Goal: Navigation & Orientation: Find specific page/section

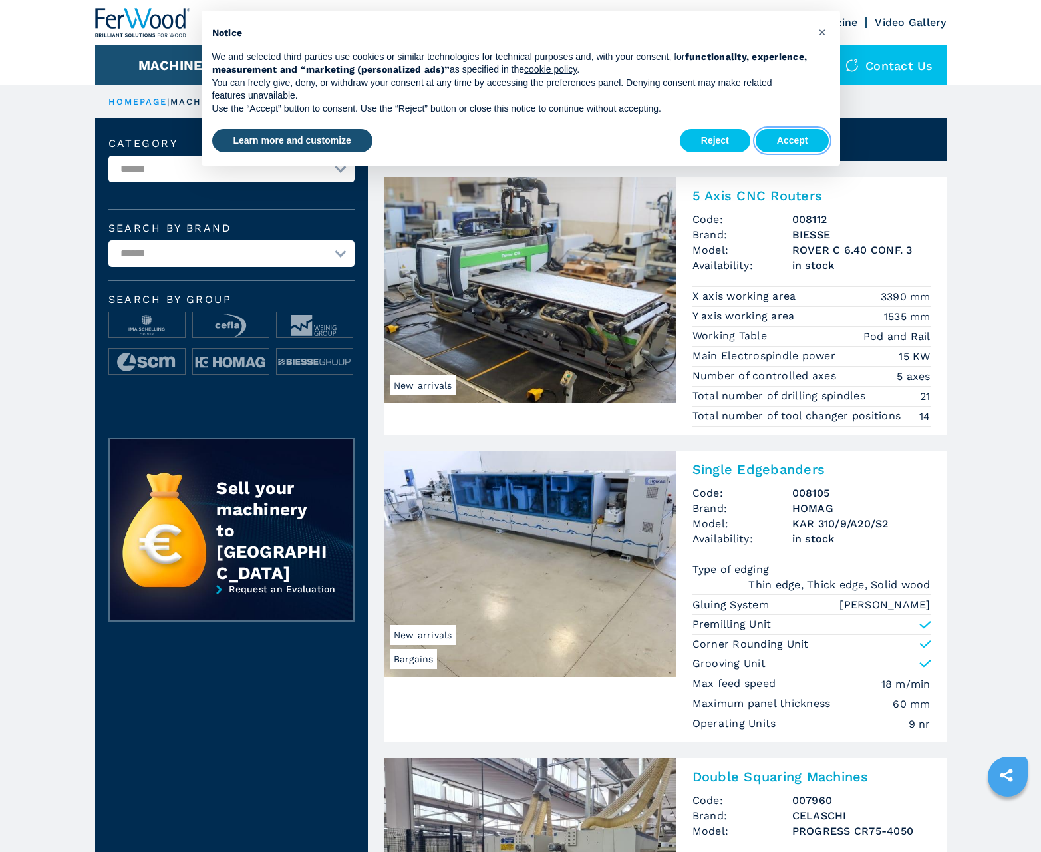
click at [792, 140] on button "Accept" at bounding box center [793, 141] width 74 height 24
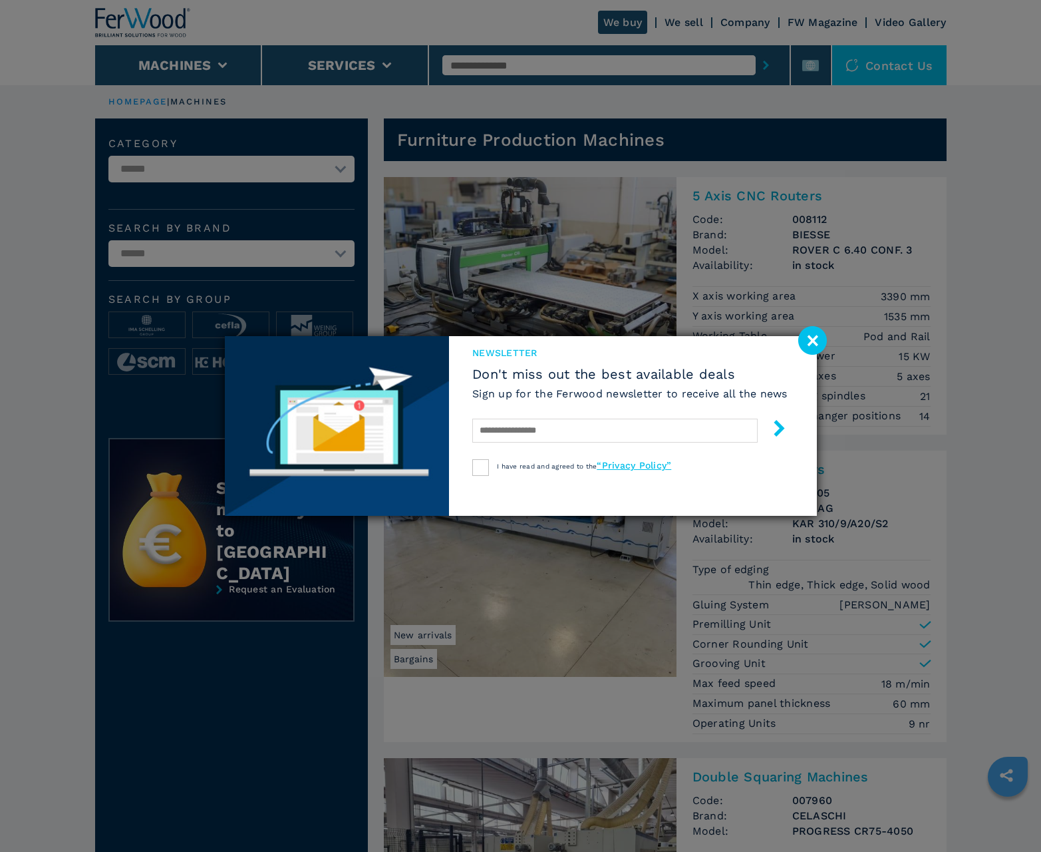
scroll to position [1331, 0]
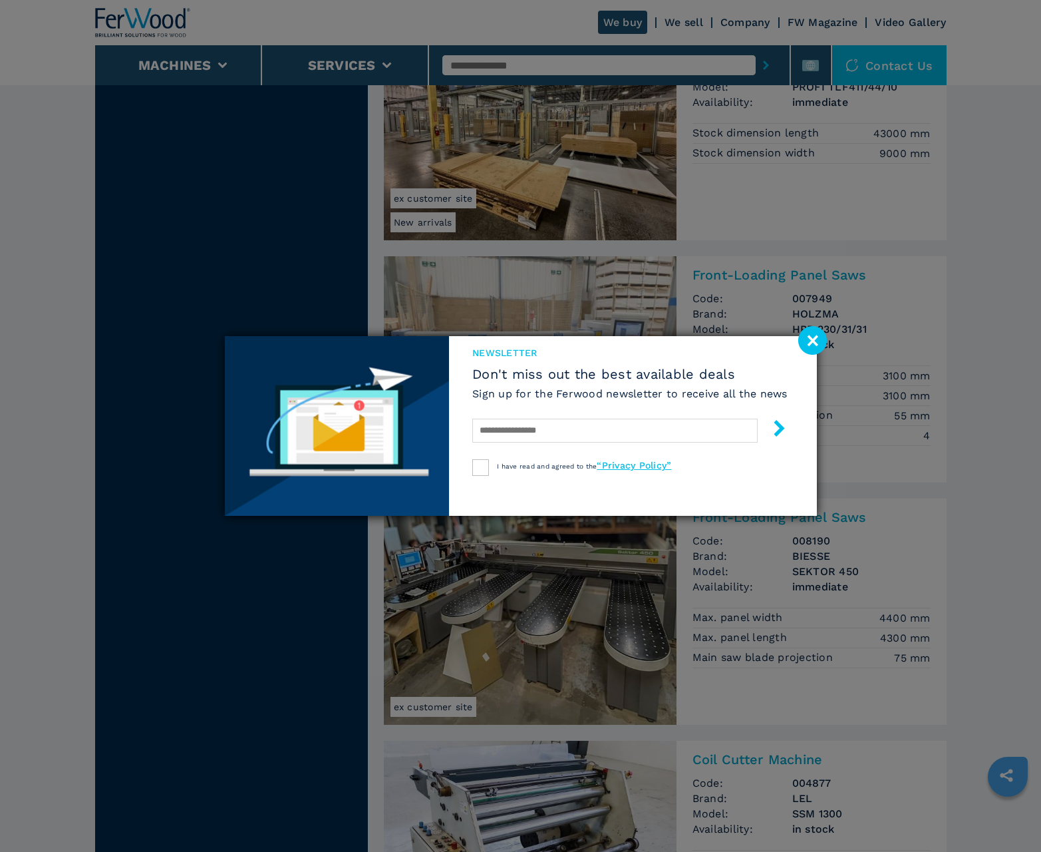
click at [812, 340] on image at bounding box center [812, 340] width 29 height 29
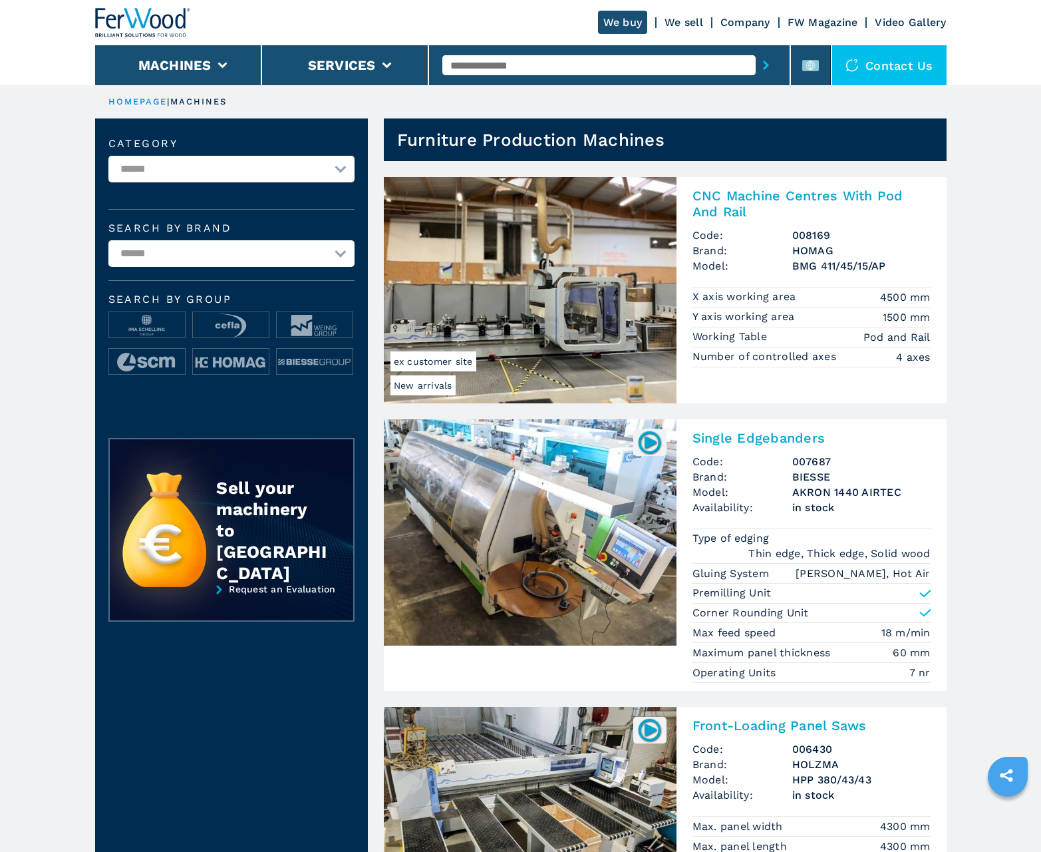
scroll to position [1331, 0]
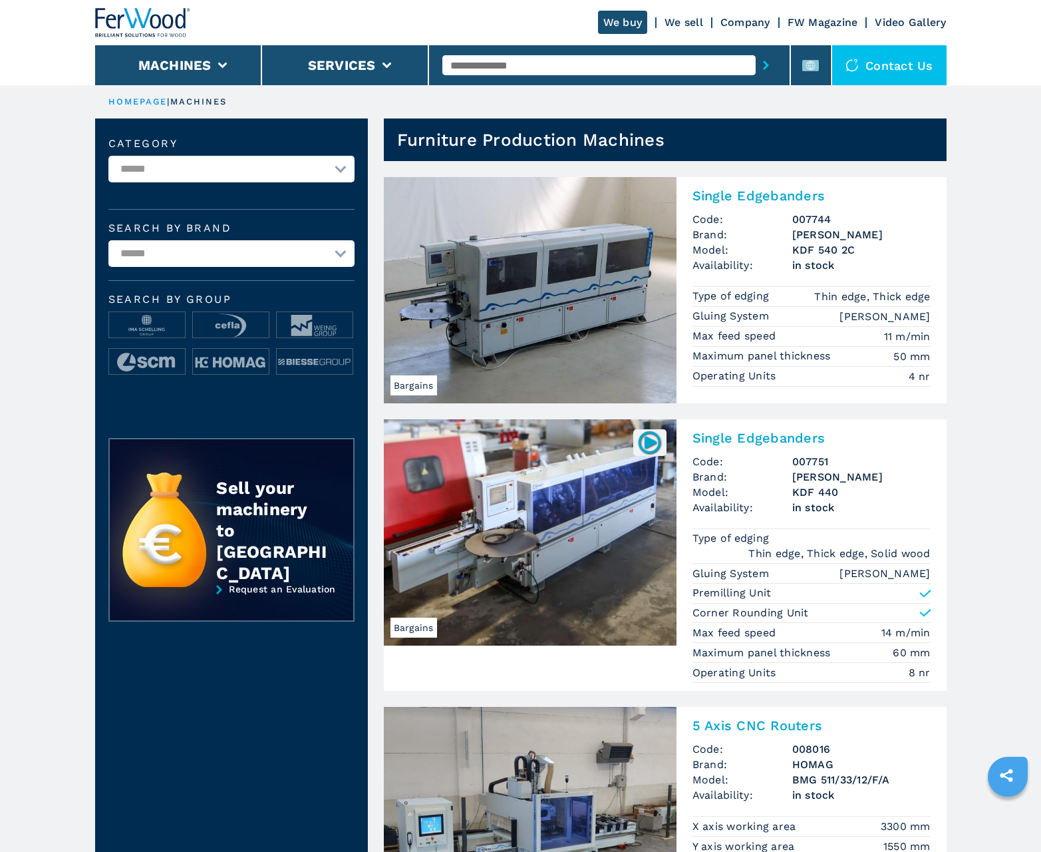
scroll to position [1331, 0]
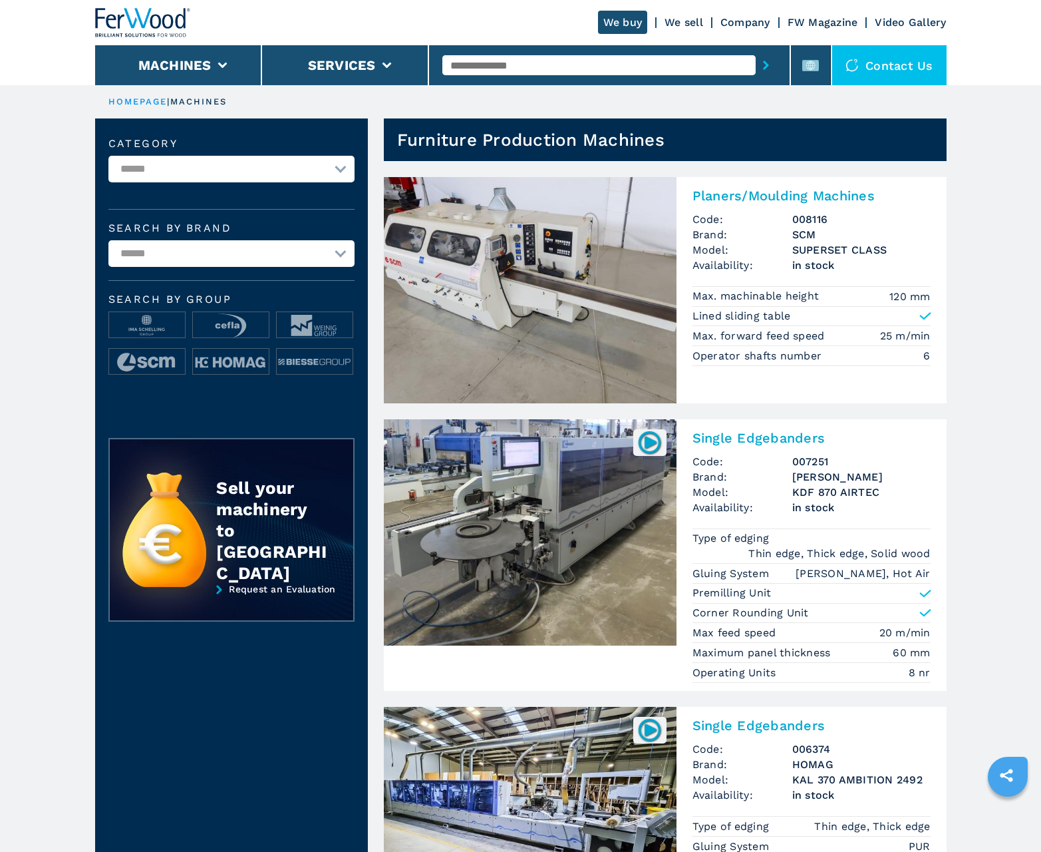
scroll to position [1331, 0]
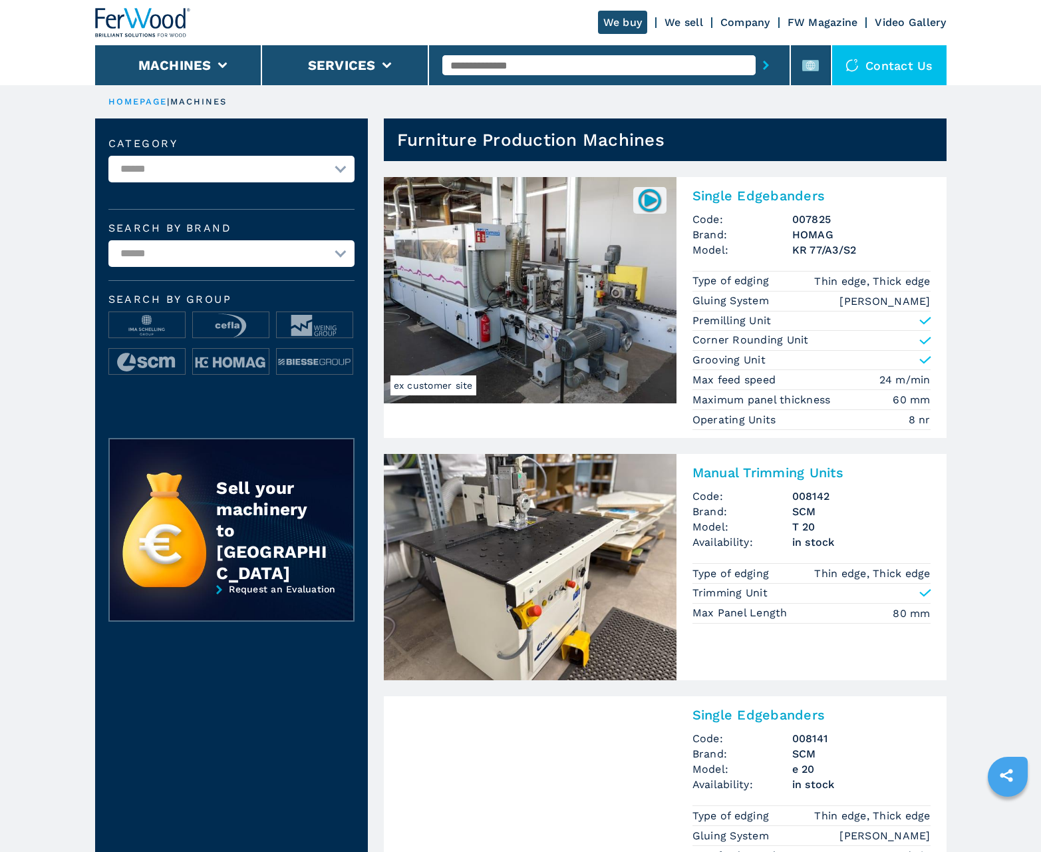
scroll to position [1331, 0]
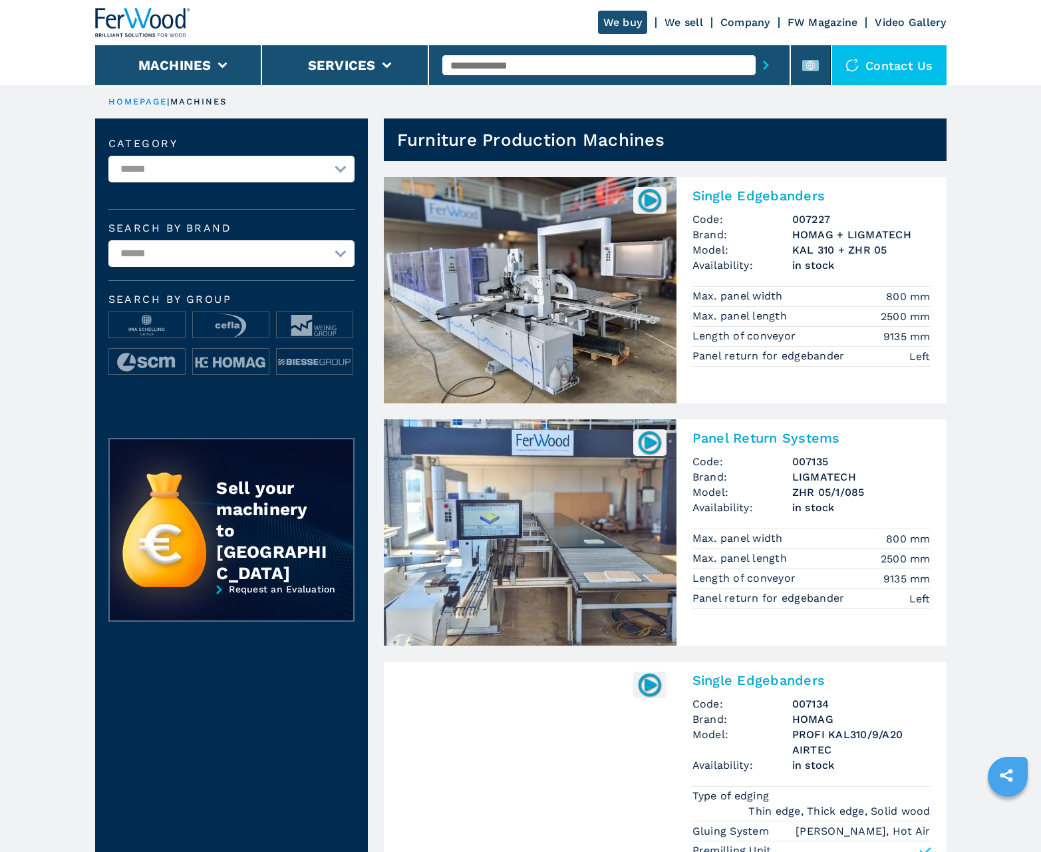
scroll to position [1331, 0]
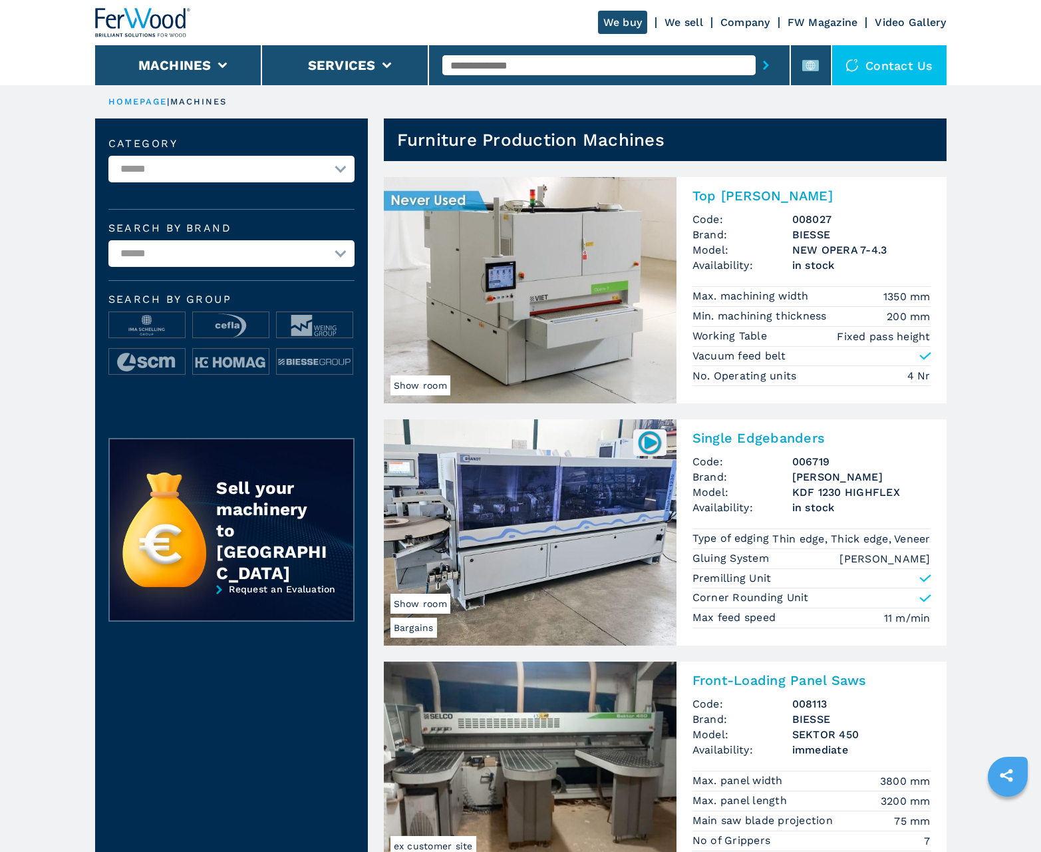
scroll to position [1331, 0]
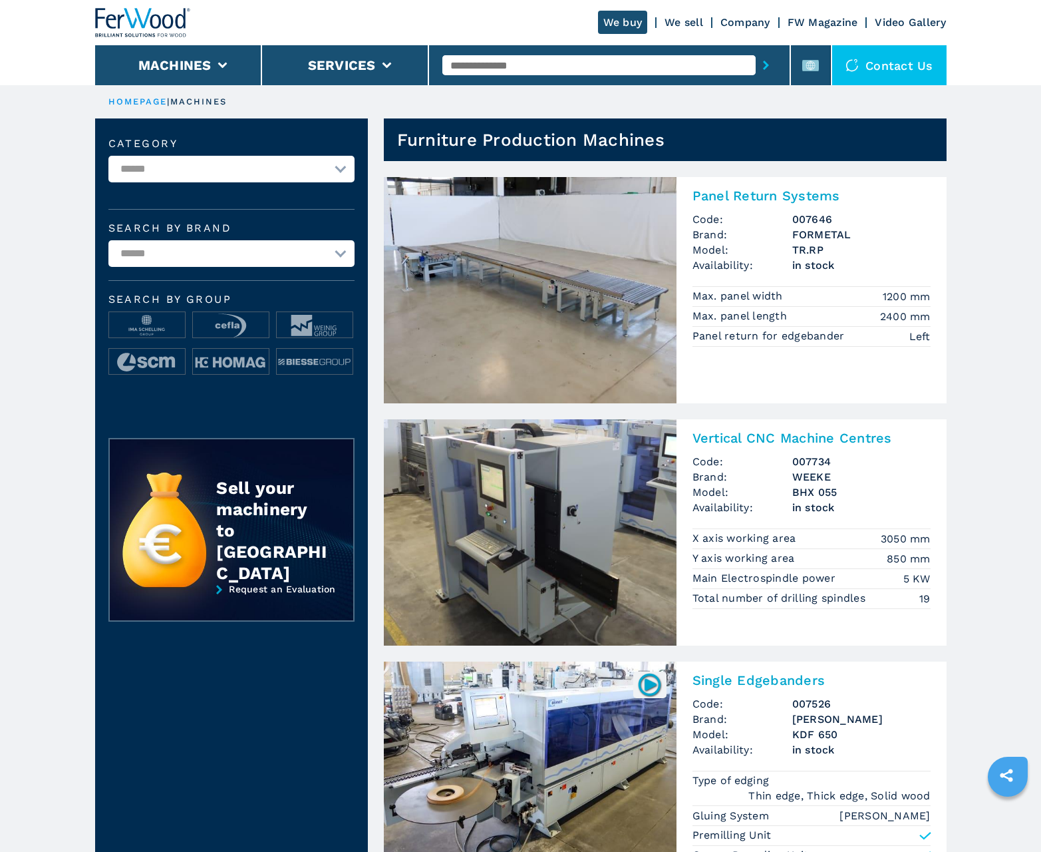
scroll to position [1331, 0]
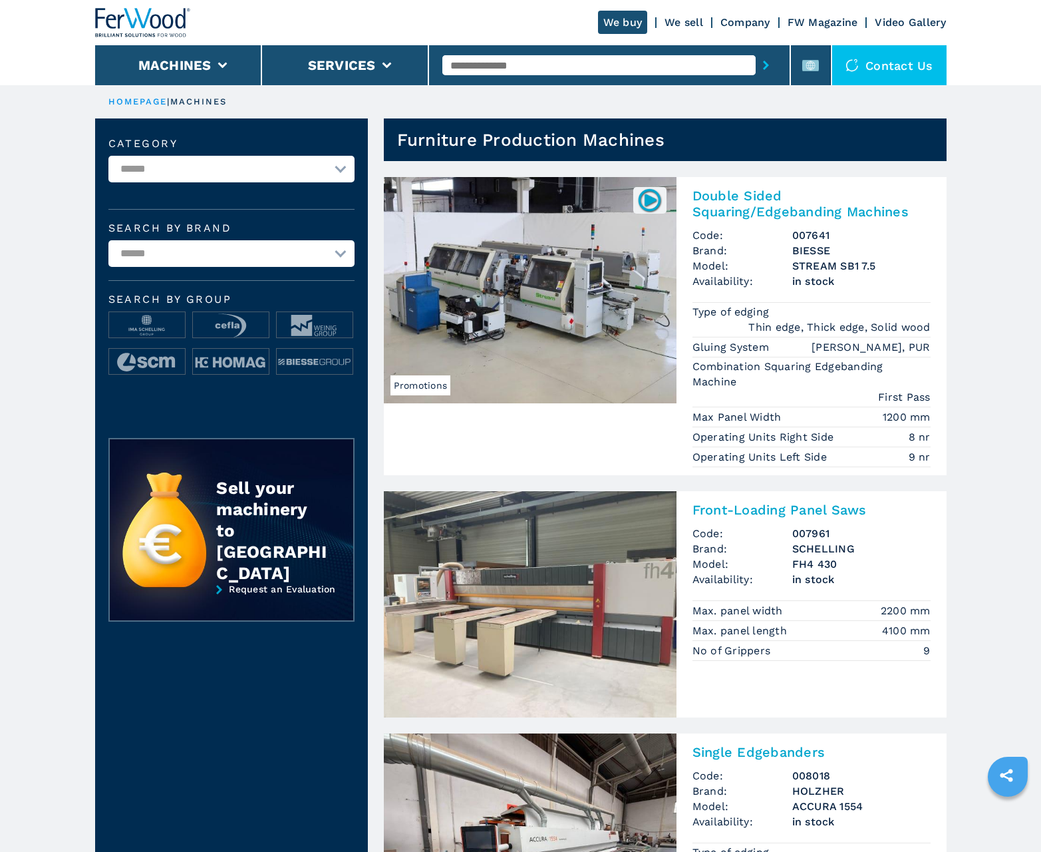
scroll to position [1331, 0]
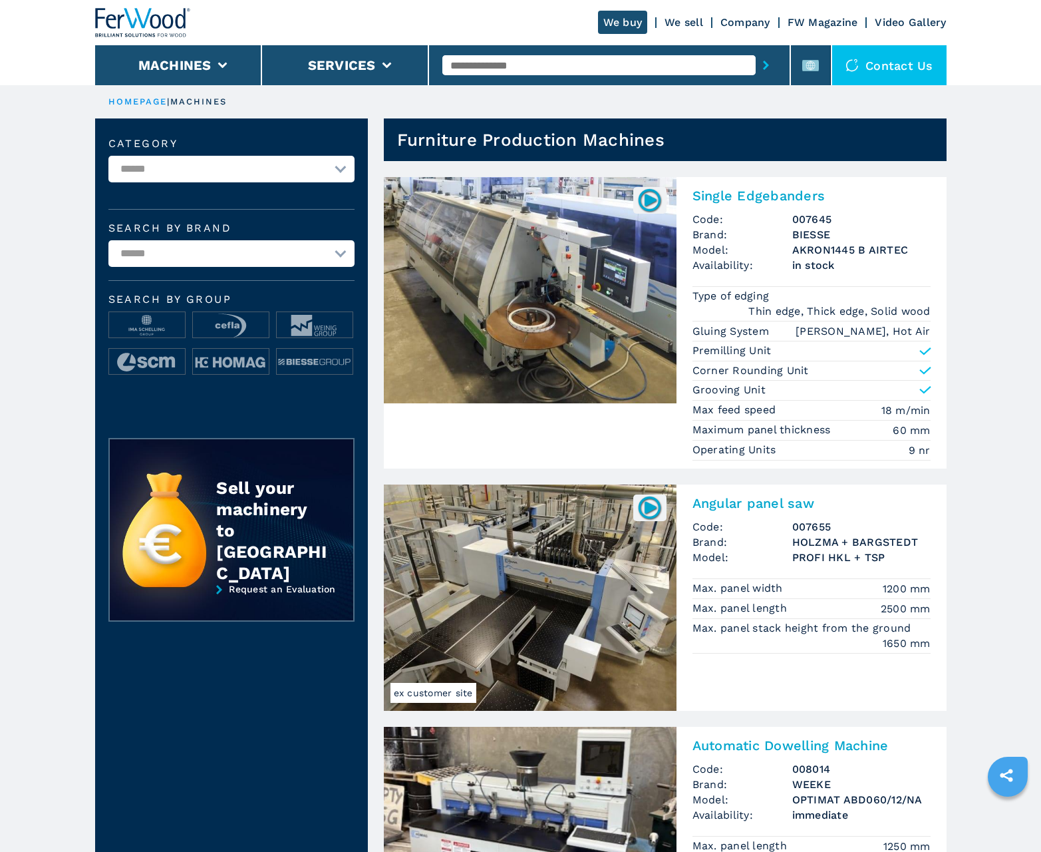
scroll to position [1331, 0]
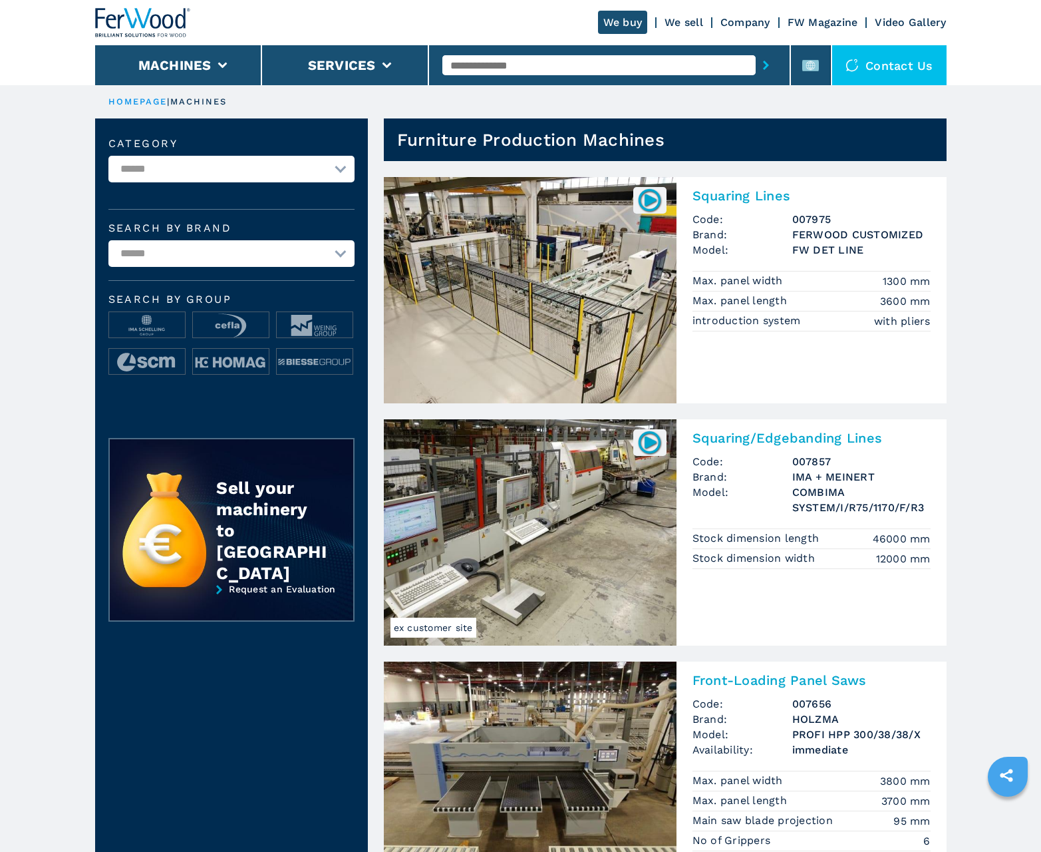
scroll to position [1331, 0]
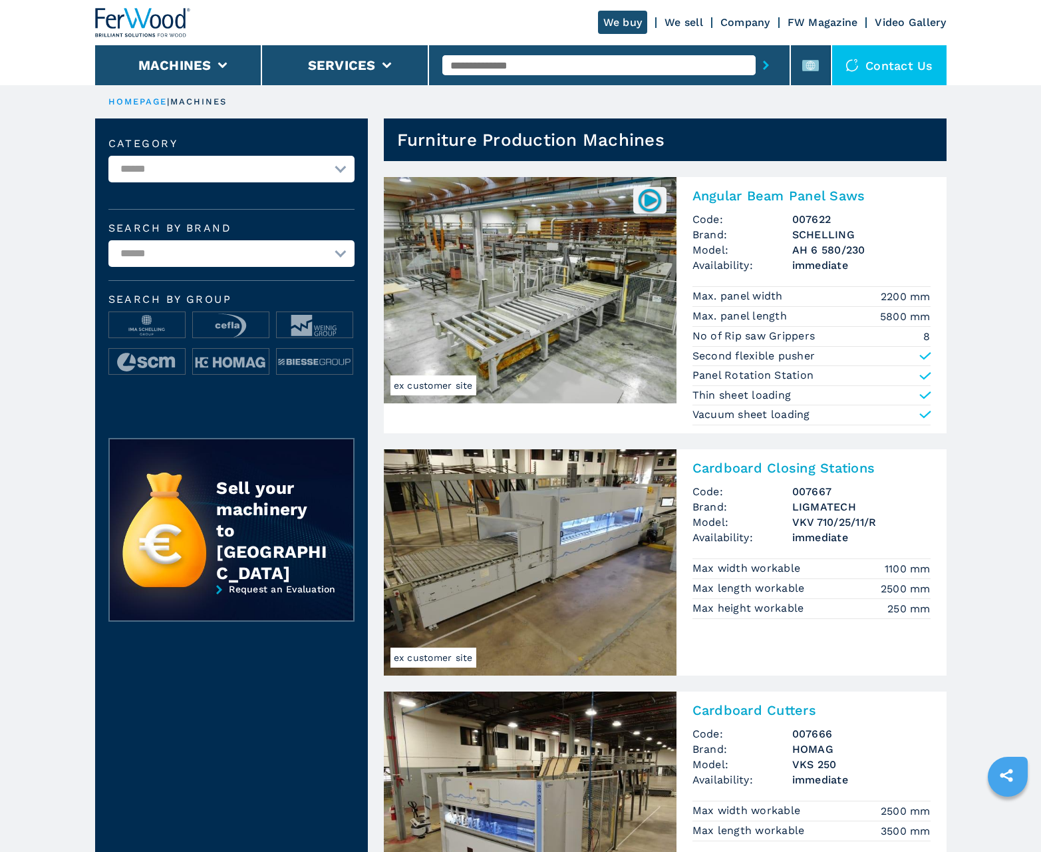
scroll to position [1331, 0]
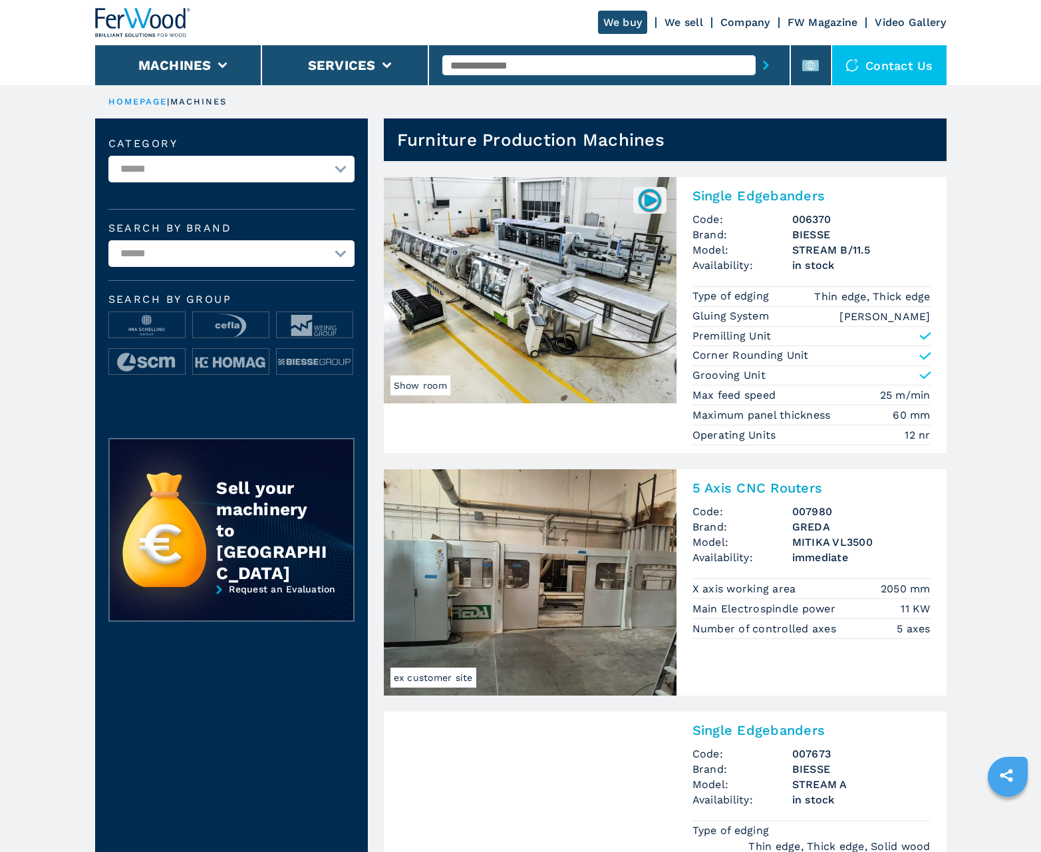
scroll to position [1331, 0]
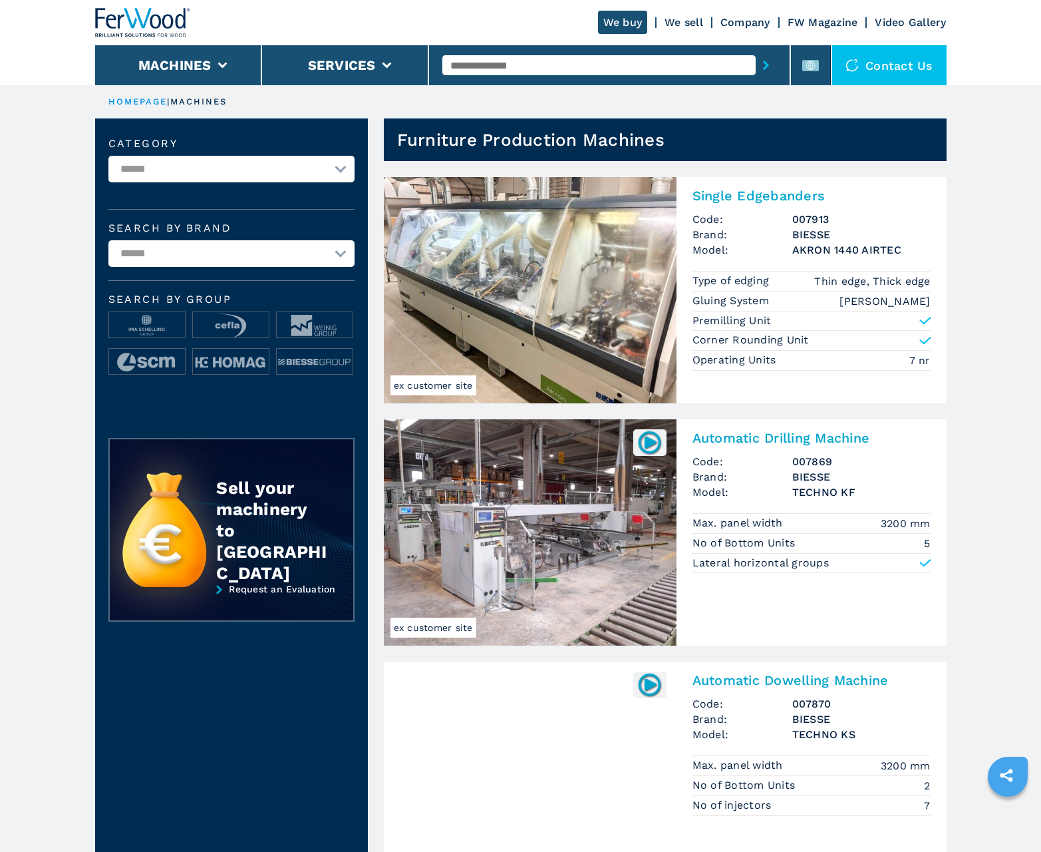
scroll to position [1331, 0]
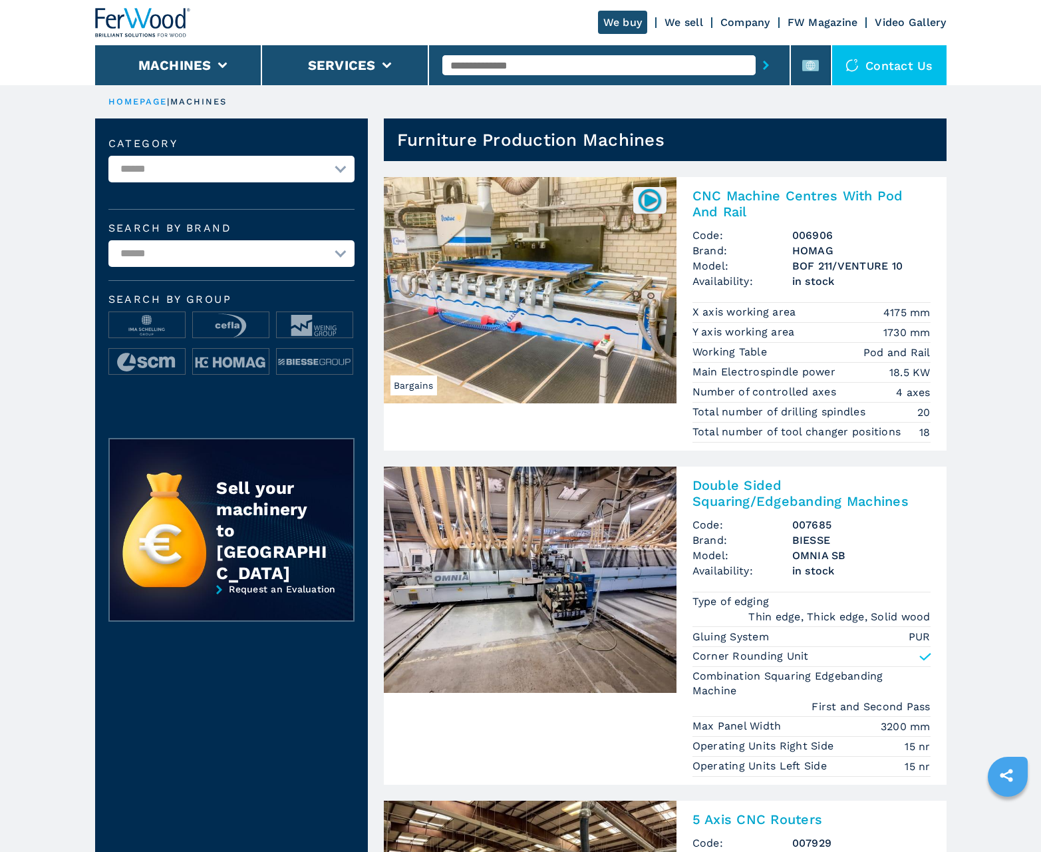
scroll to position [1331, 0]
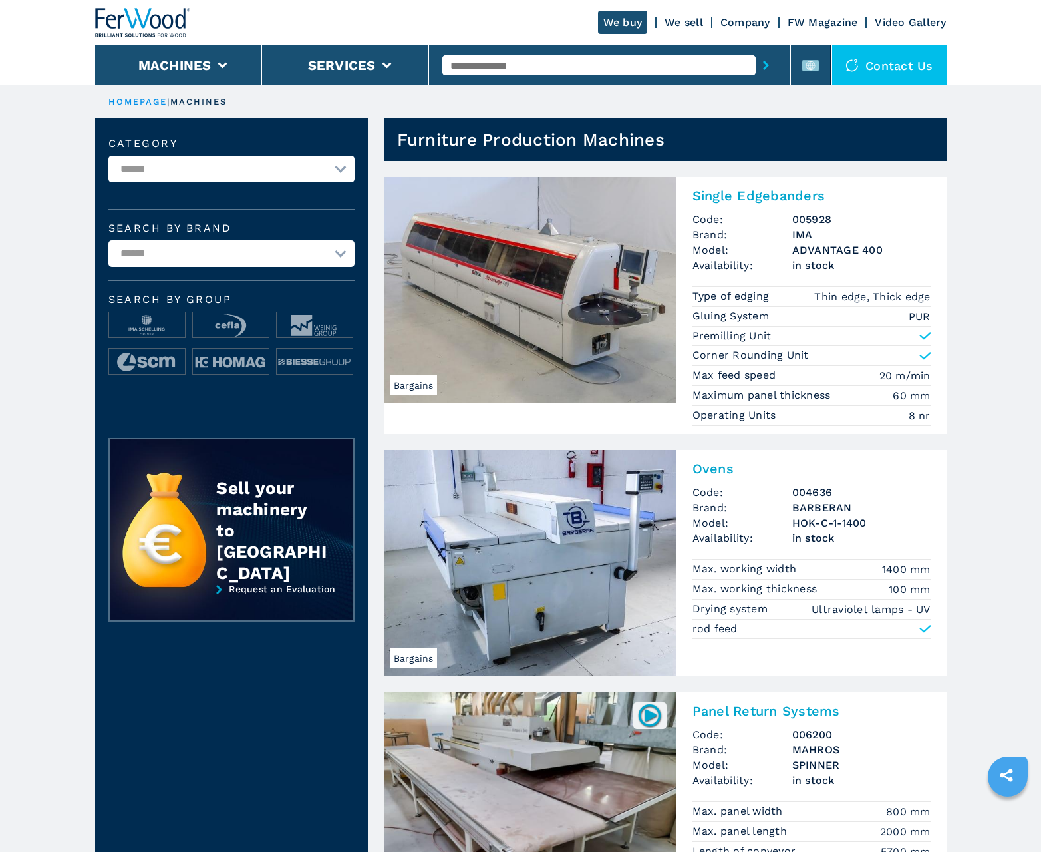
scroll to position [1331, 0]
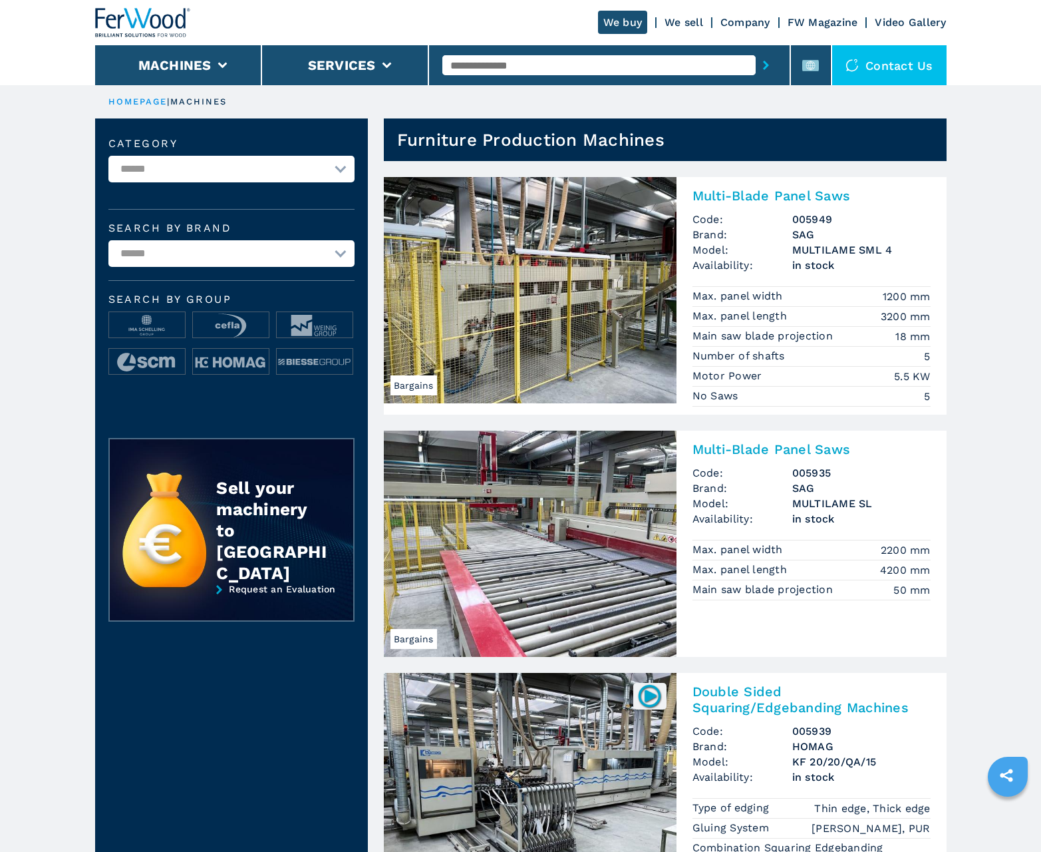
scroll to position [1331, 0]
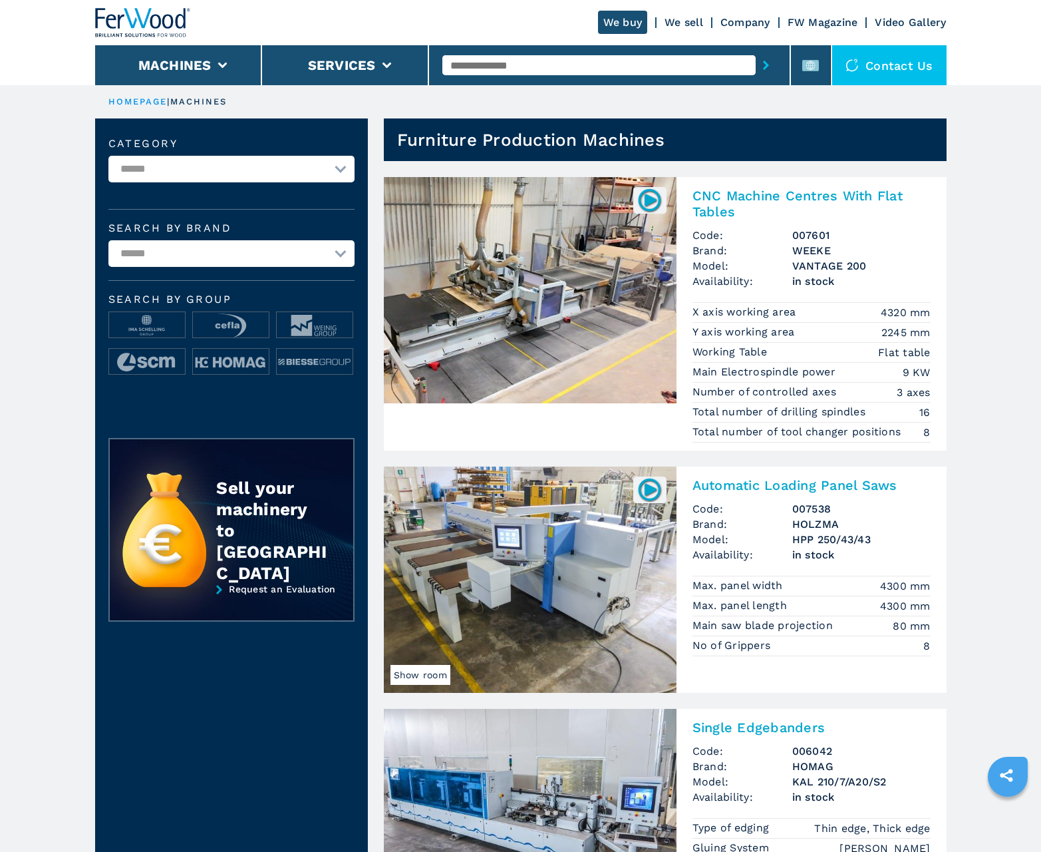
scroll to position [1331, 0]
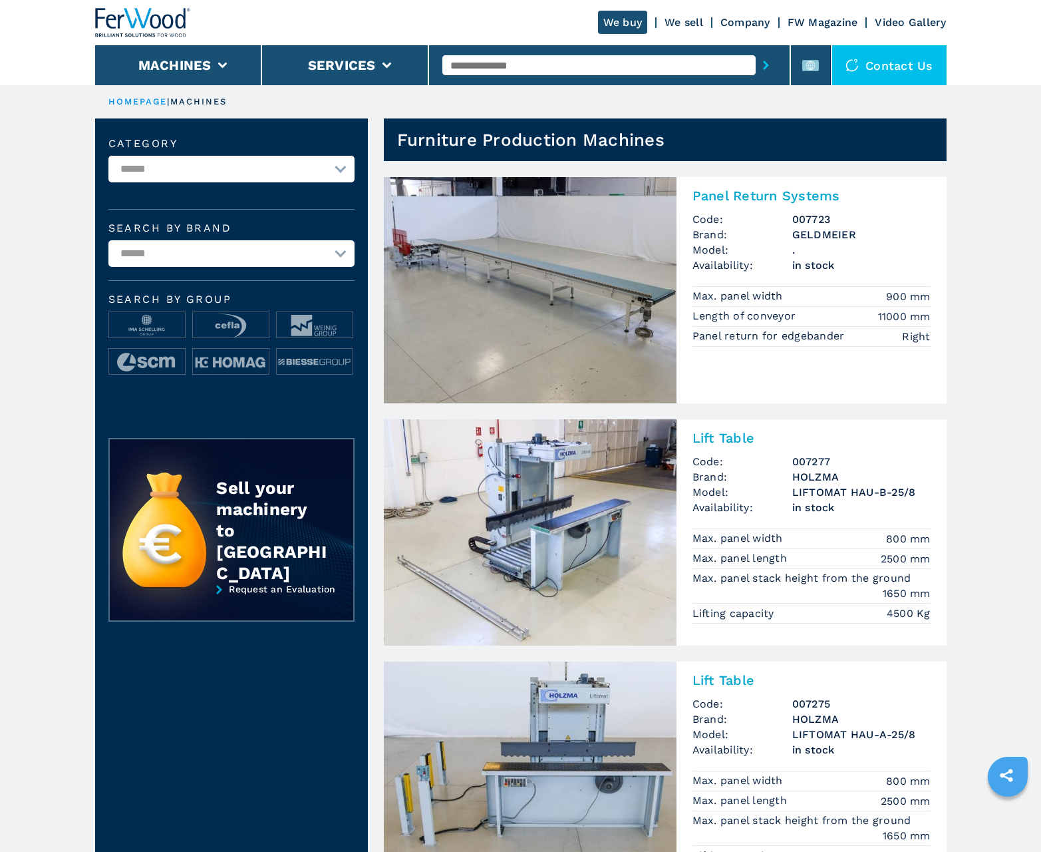
scroll to position [1331, 0]
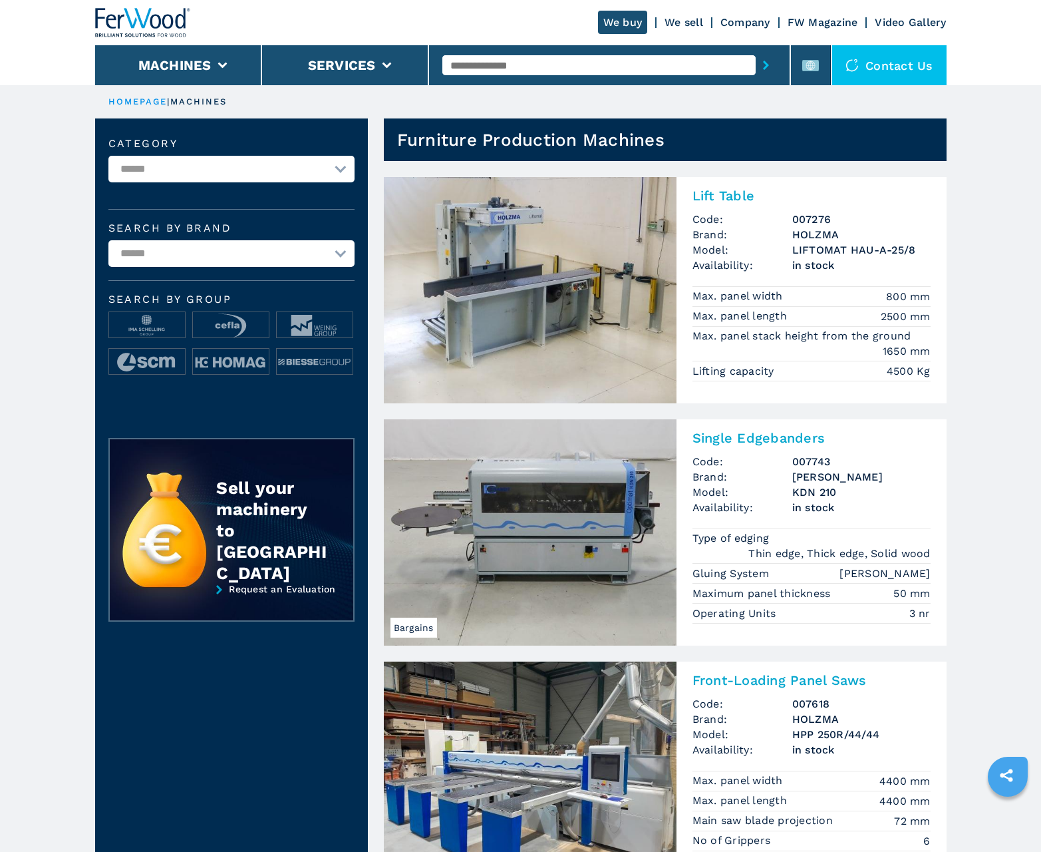
scroll to position [1331, 0]
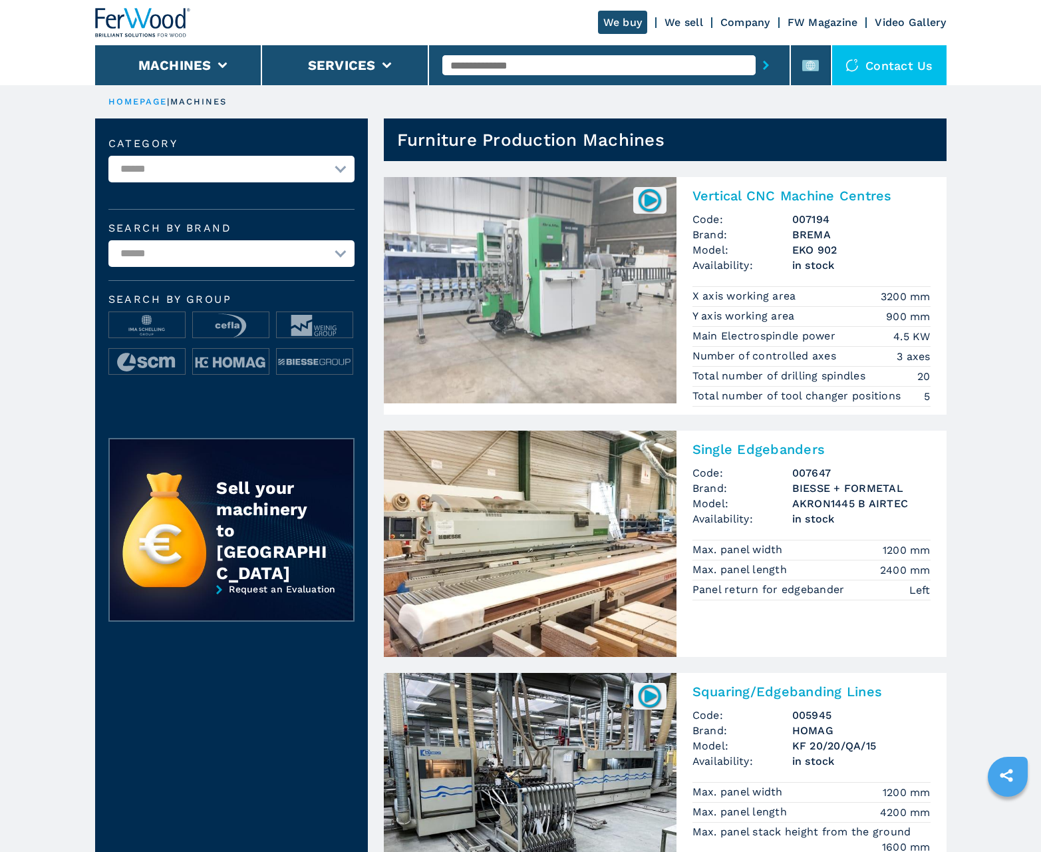
scroll to position [1331, 0]
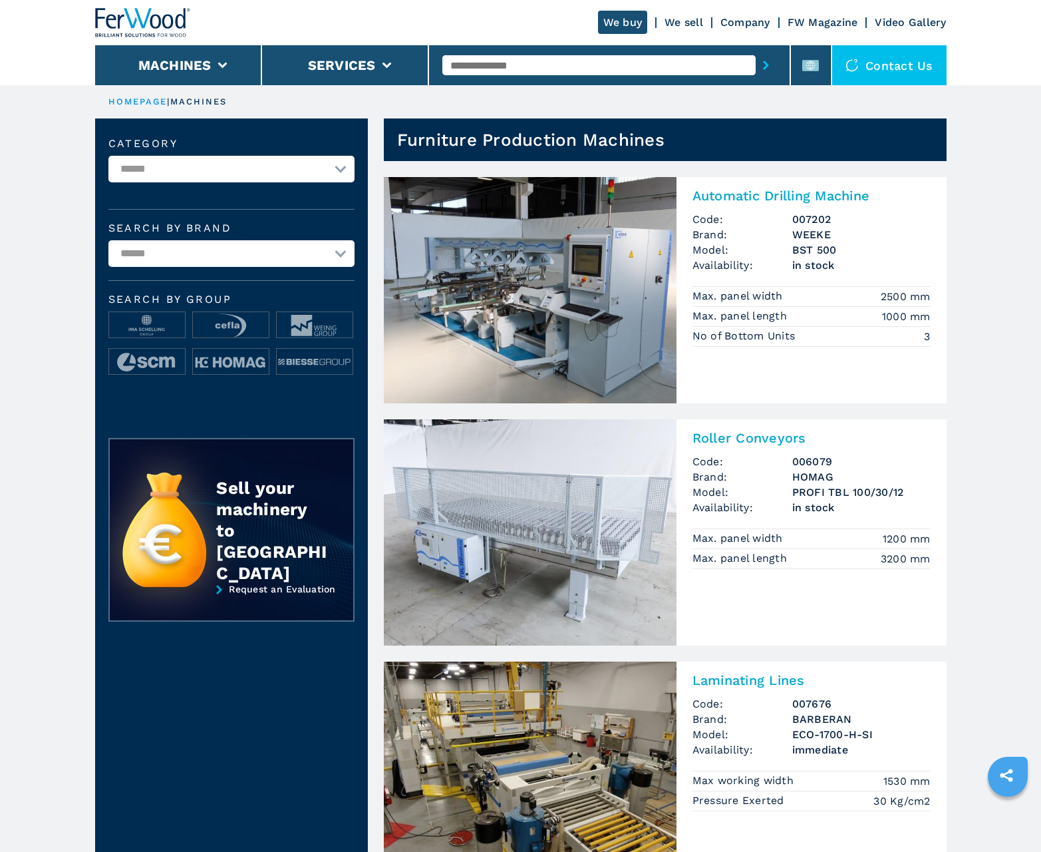
scroll to position [1331, 0]
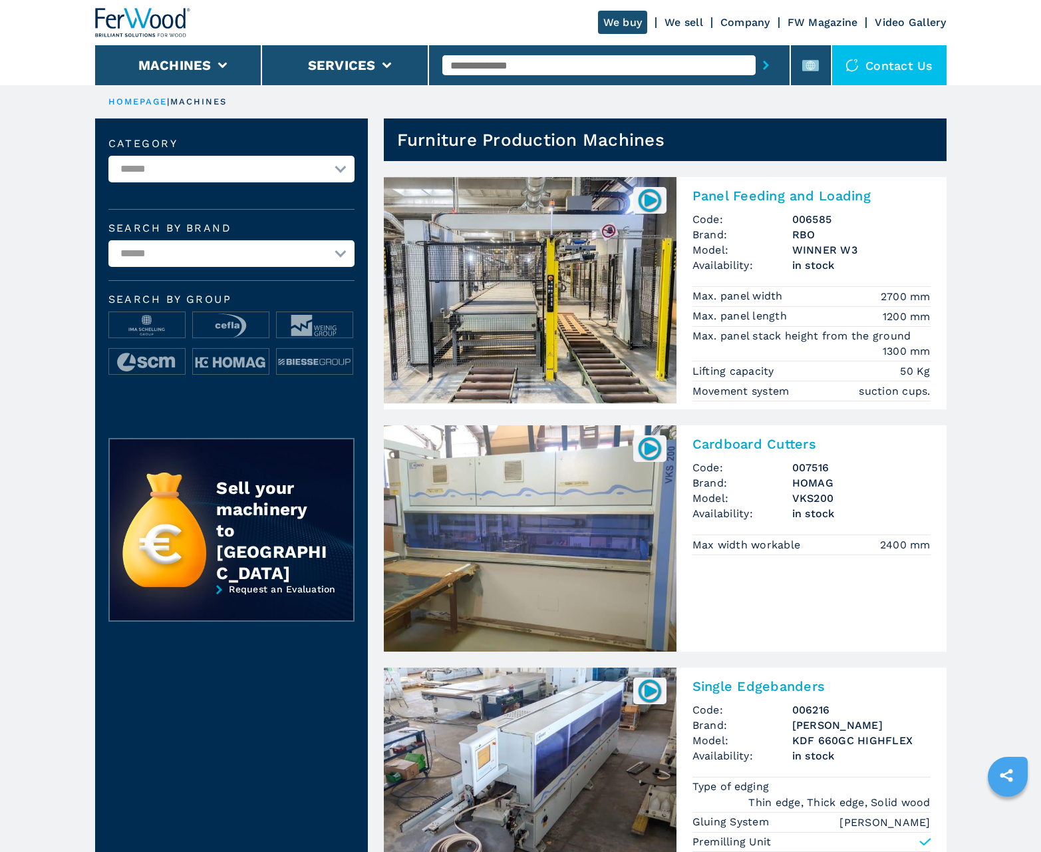
scroll to position [1331, 0]
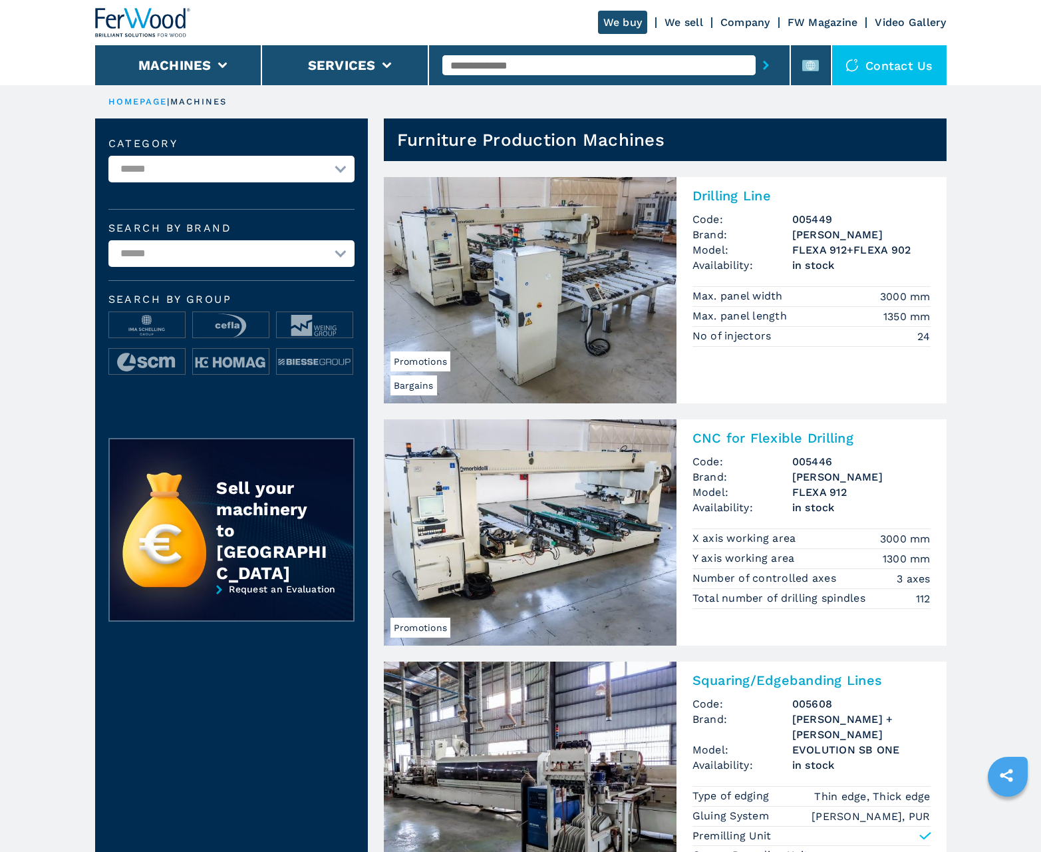
scroll to position [1331, 0]
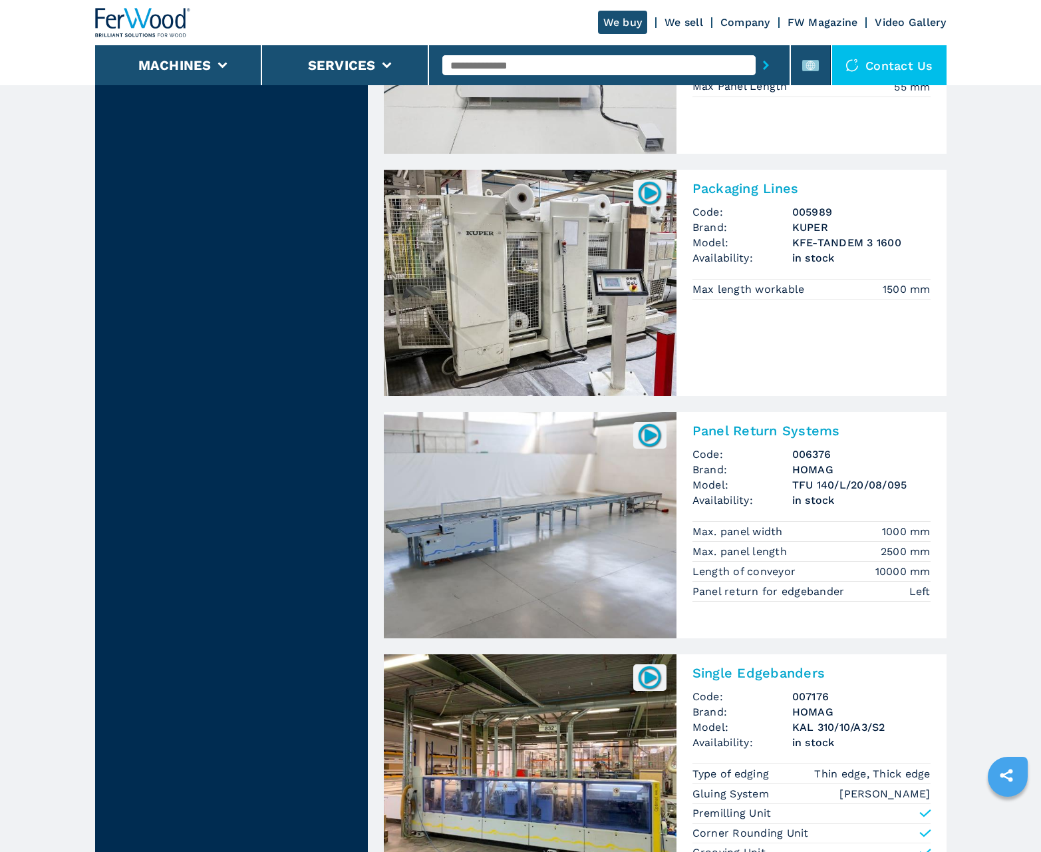
scroll to position [2543, 0]
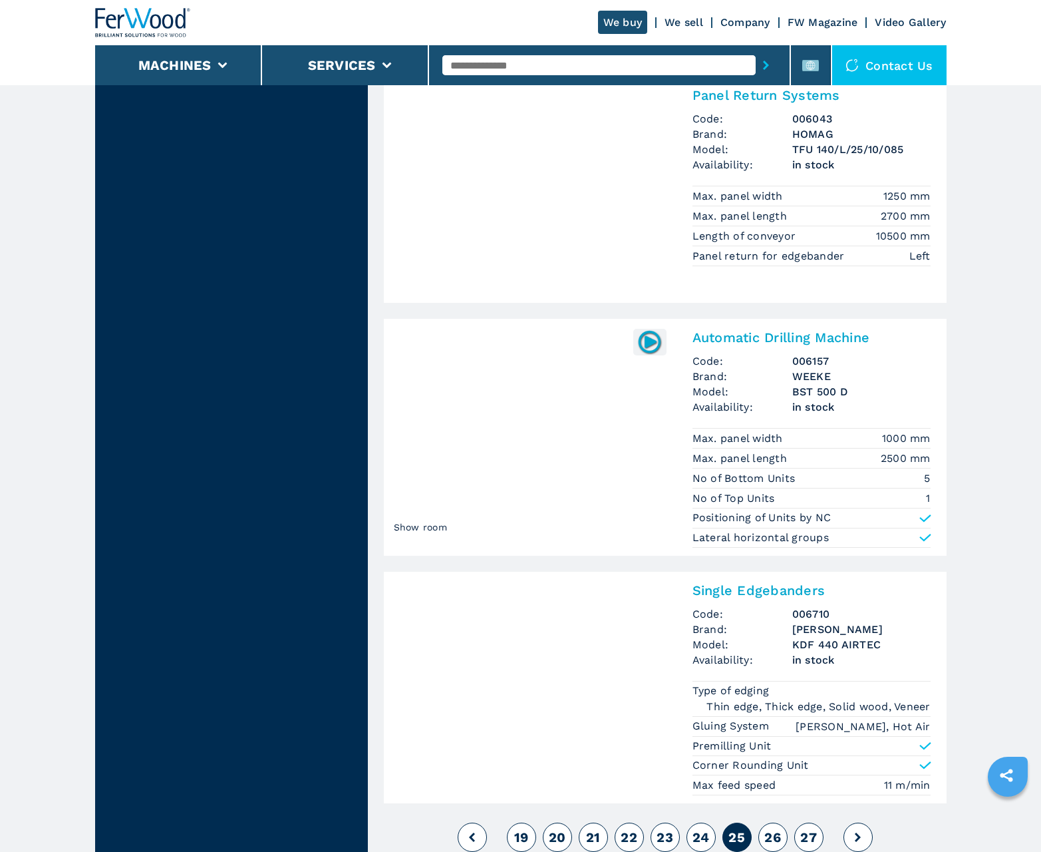
click at [772, 837] on span "26" at bounding box center [772, 837] width 17 height 16
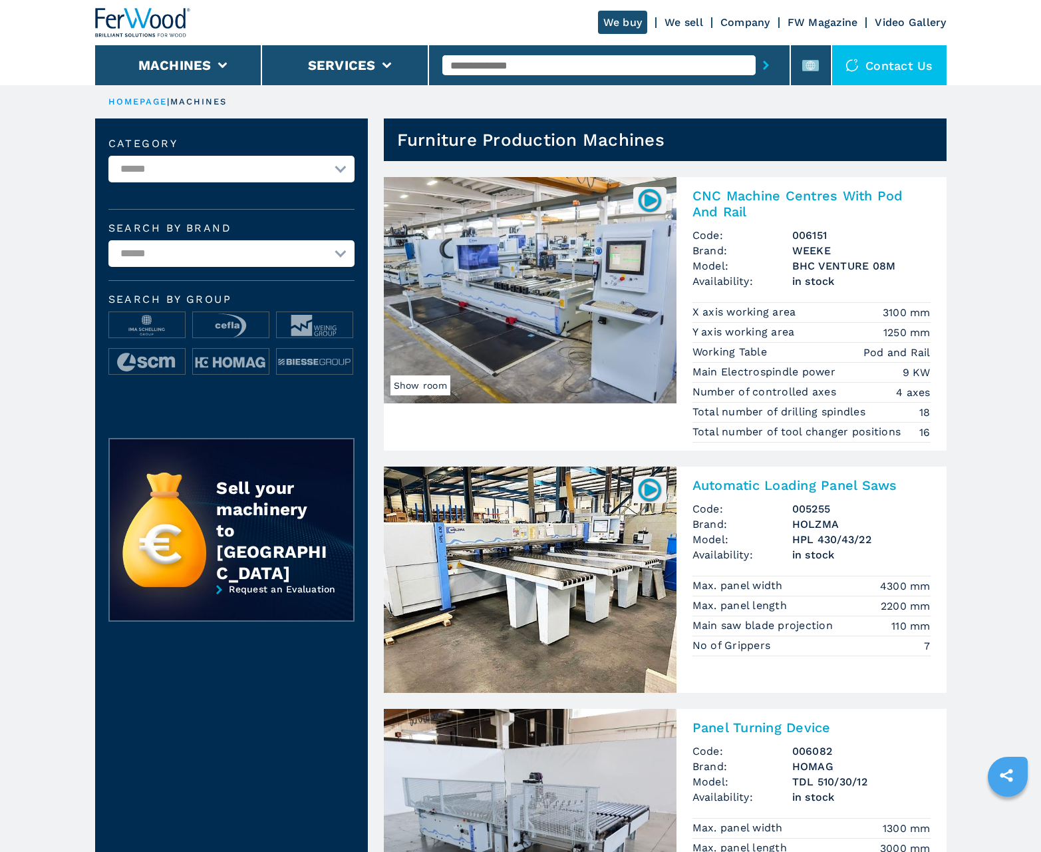
scroll to position [1331, 0]
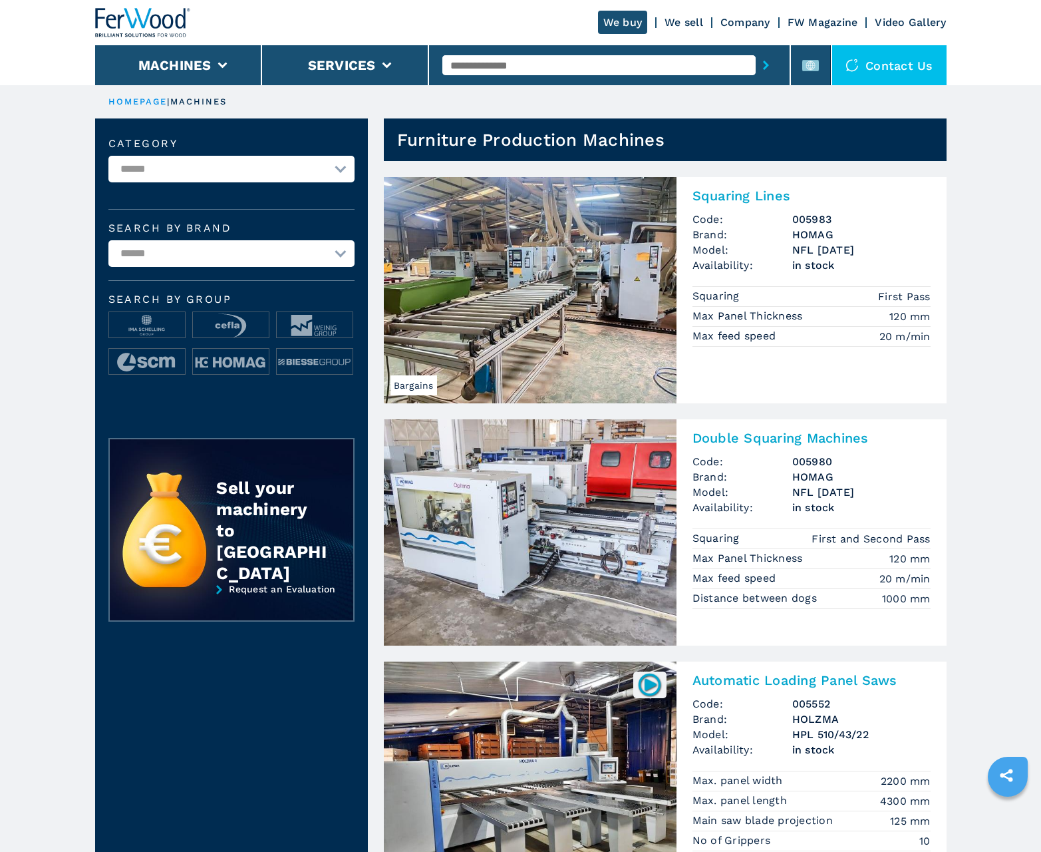
scroll to position [1331, 0]
